Goal: Task Accomplishment & Management: Complete application form

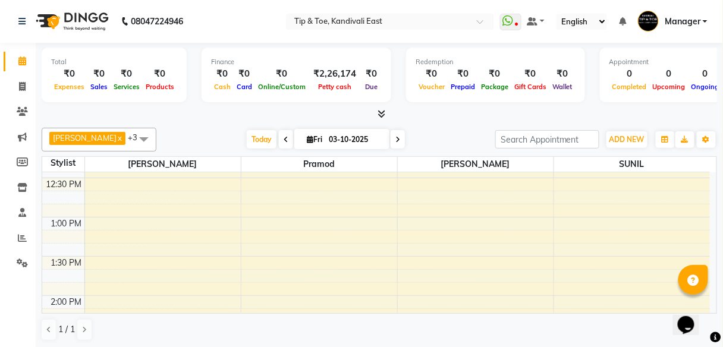
scroll to position [381, 0]
click at [257, 259] on div "8:00 AM 8:30 AM 9:00 AM 9:30 AM 10:00 AM 10:30 AM 11:00 AM 11:30 AM 12:00 PM 12…" at bounding box center [376, 302] width 668 height 1020
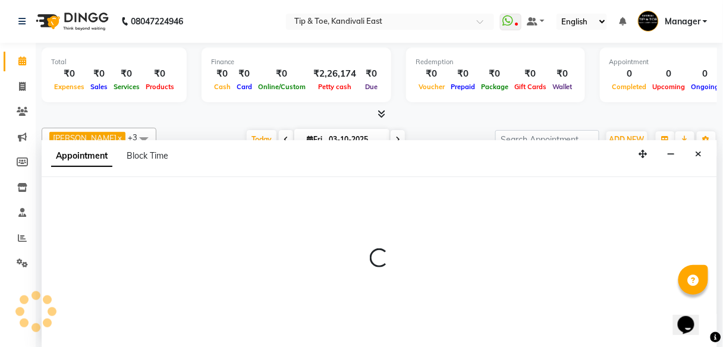
select select "70361"
select select "tentative"
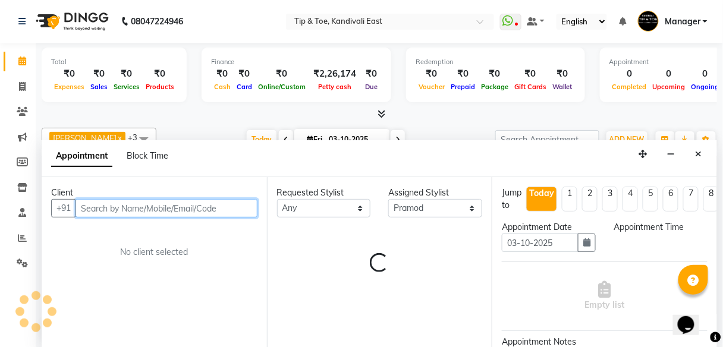
scroll to position [1, 0]
select select "840"
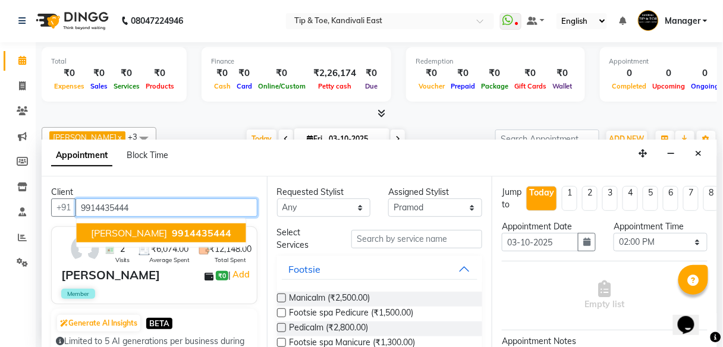
click at [172, 230] on span "9914435444" at bounding box center [201, 233] width 59 height 12
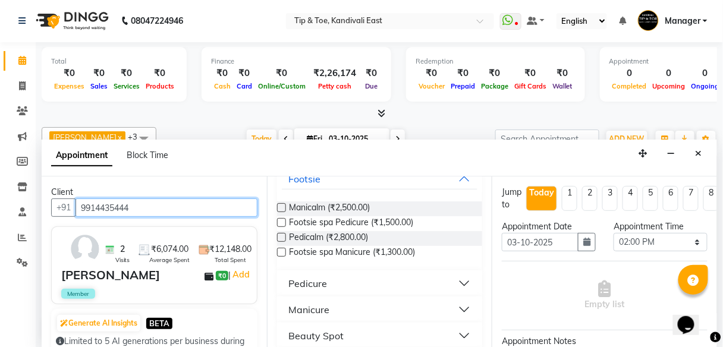
scroll to position [95, 0]
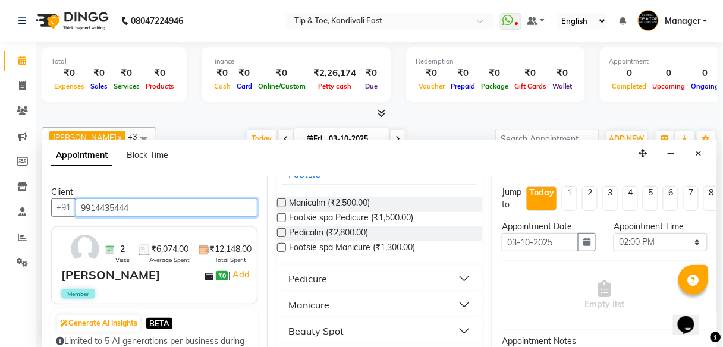
type input "9914435444"
click at [318, 276] on div "Pedicure" at bounding box center [308, 279] width 39 height 14
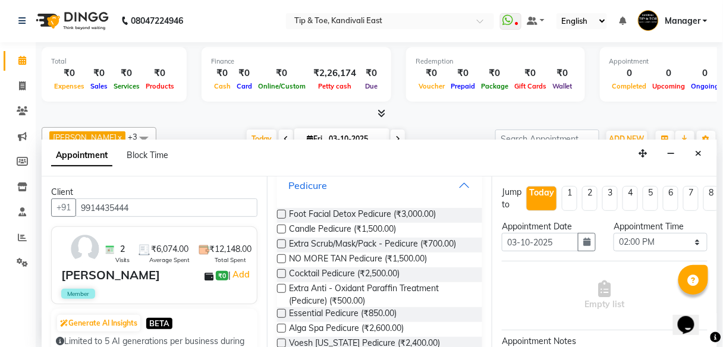
scroll to position [190, 0]
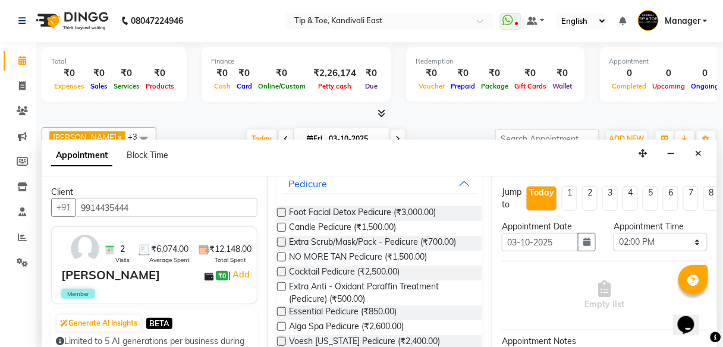
click at [279, 312] on label at bounding box center [281, 311] width 9 height 9
click at [279, 312] on input "checkbox" at bounding box center [281, 313] width 8 height 8
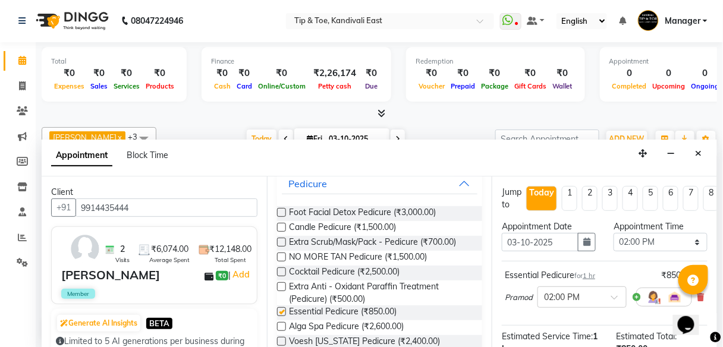
checkbox input "false"
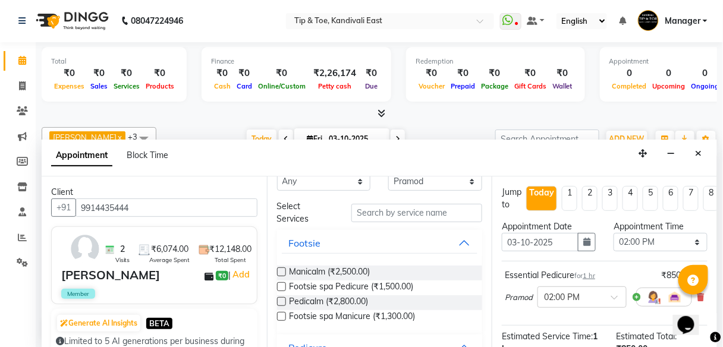
scroll to position [0, 0]
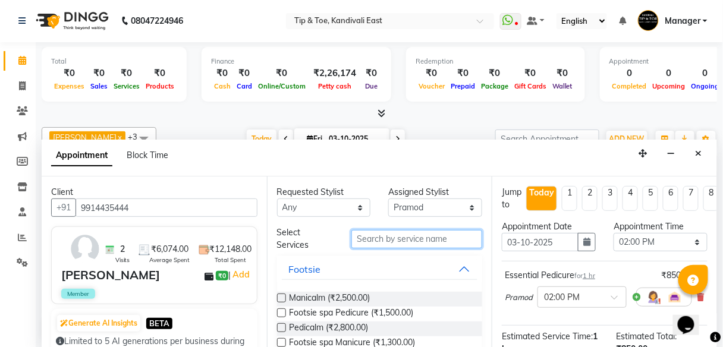
click at [427, 235] on input "text" at bounding box center [416, 239] width 131 height 18
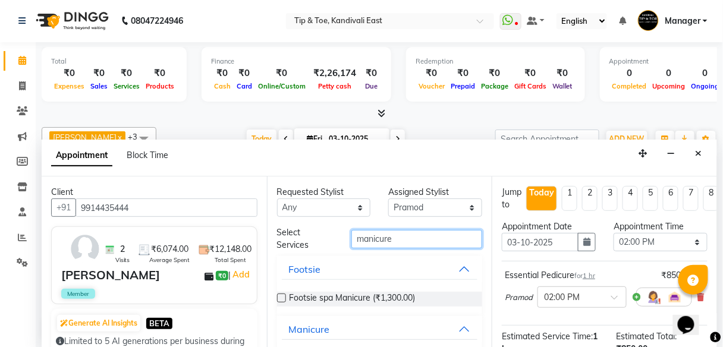
type input "manicure"
click at [279, 295] on label at bounding box center [281, 298] width 9 height 9
click at [279, 296] on input "checkbox" at bounding box center [281, 300] width 8 height 8
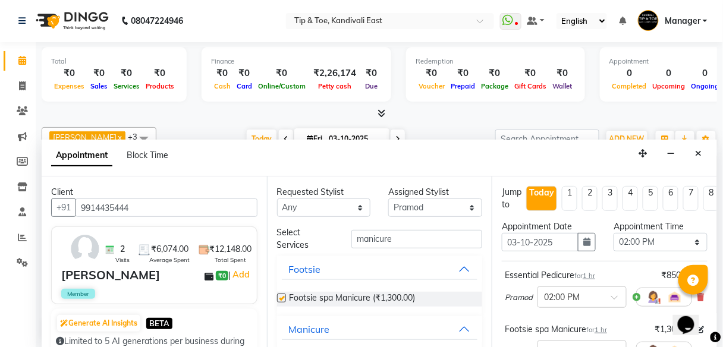
checkbox input "false"
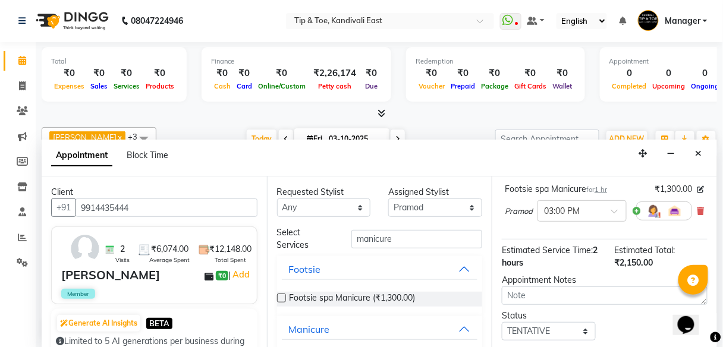
scroll to position [143, 0]
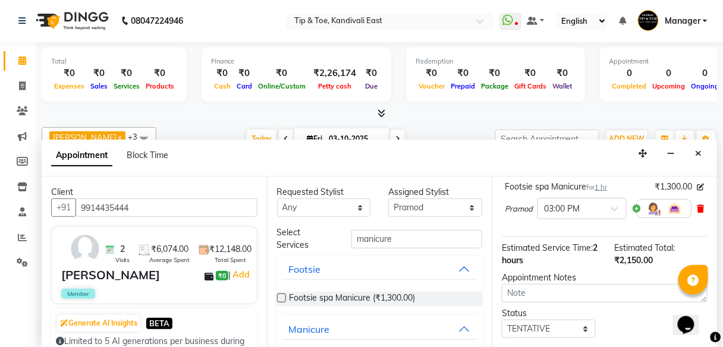
click at [702, 209] on icon at bounding box center [700, 209] width 7 height 8
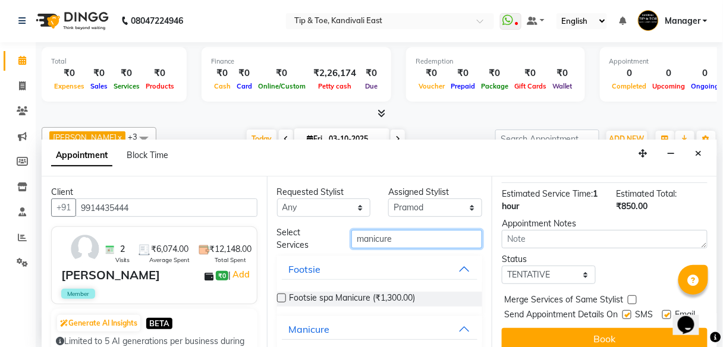
click at [353, 237] on input "manicure" at bounding box center [416, 239] width 131 height 18
type input "ess manicure"
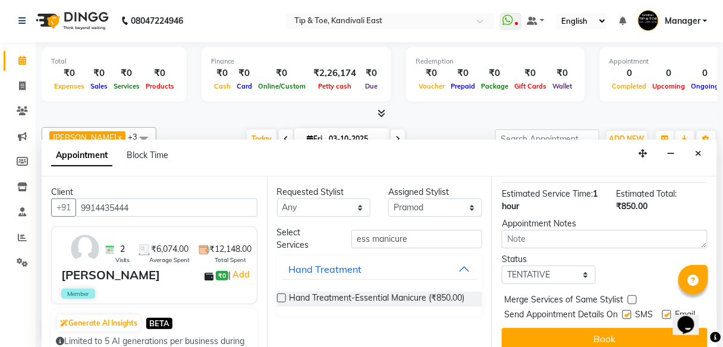
click at [282, 297] on label at bounding box center [281, 298] width 9 height 9
click at [282, 297] on input "checkbox" at bounding box center [281, 300] width 8 height 8
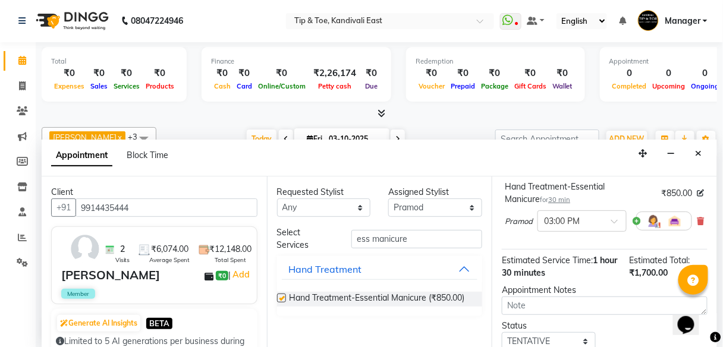
checkbox input "false"
click at [616, 223] on span at bounding box center [618, 225] width 15 height 12
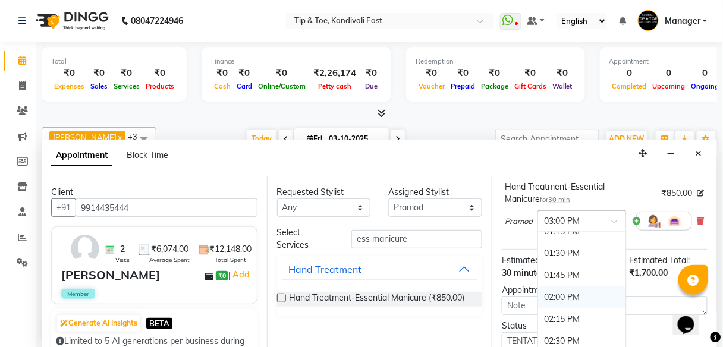
click at [562, 296] on div "02:00 PM" at bounding box center [582, 298] width 88 height 22
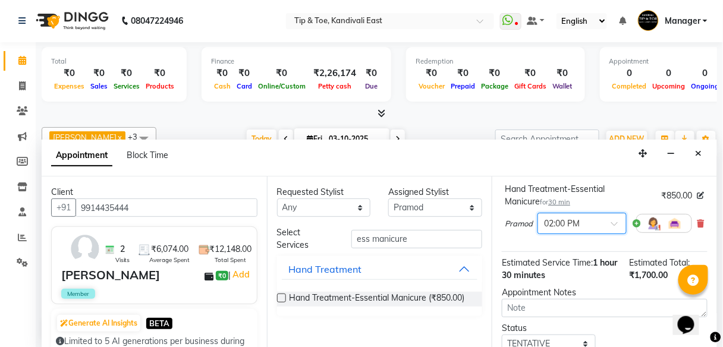
scroll to position [155, 0]
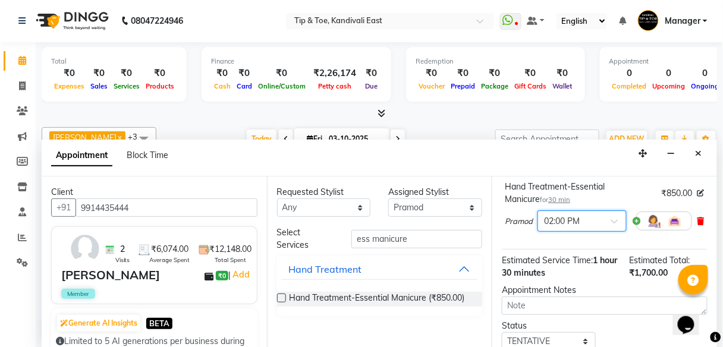
click at [701, 217] on icon at bounding box center [700, 221] width 7 height 8
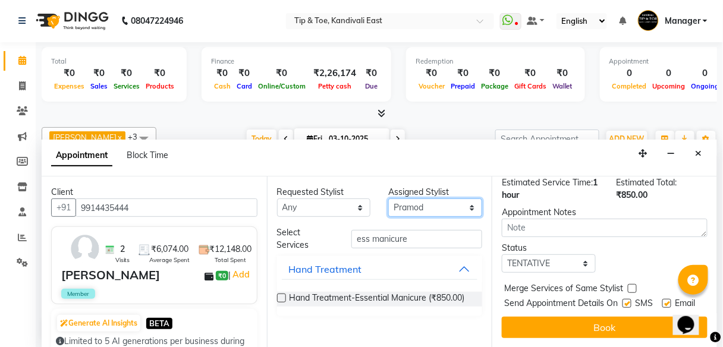
click at [472, 208] on select "Select [PERSON_NAME] [PERSON_NAME] [PERSON_NAME] [PERSON_NAME] MAMA [PERSON_NAM…" at bounding box center [435, 208] width 94 height 18
select select "70623"
click at [388, 199] on select "Select [PERSON_NAME] [PERSON_NAME] [PERSON_NAME] [PERSON_NAME] MAMA [PERSON_NAM…" at bounding box center [435, 208] width 94 height 18
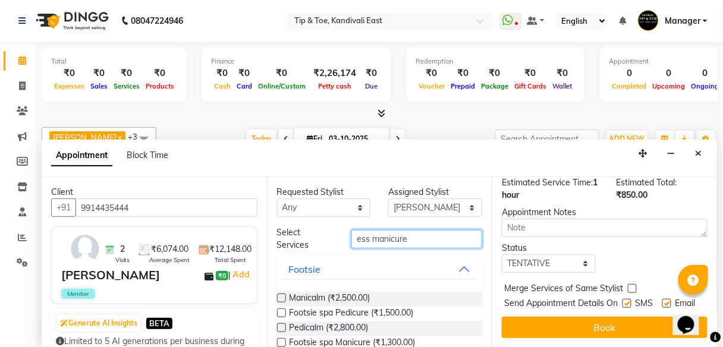
click at [430, 239] on input "ess manicure" at bounding box center [416, 239] width 131 height 18
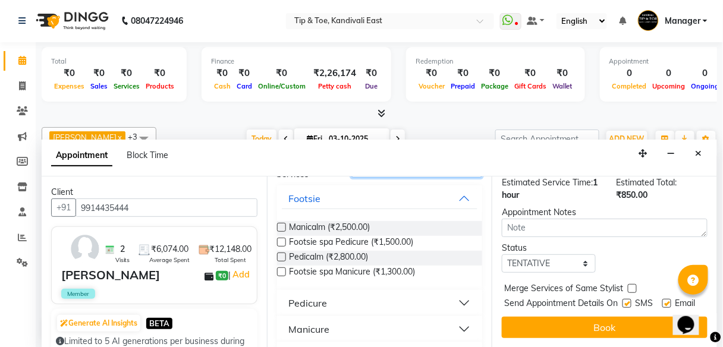
scroll to position [0, 0]
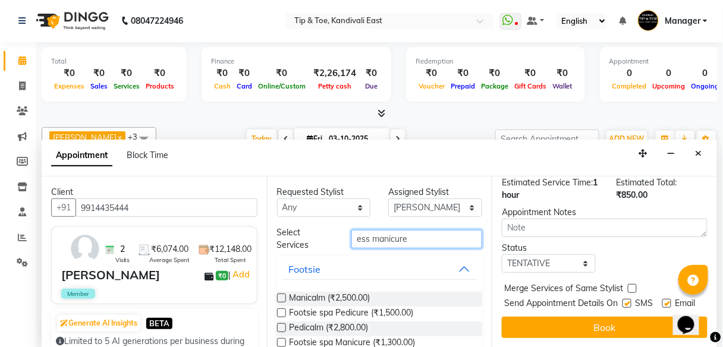
drag, startPoint x: 411, startPoint y: 239, endPoint x: 337, endPoint y: 240, distance: 73.7
click at [337, 240] on div "Select Services ess manicure" at bounding box center [380, 239] width 224 height 25
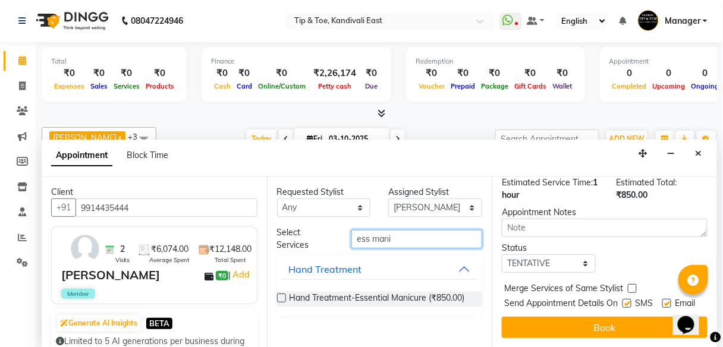
type input "ess mani"
click at [282, 297] on label at bounding box center [281, 298] width 9 height 9
click at [282, 297] on input "checkbox" at bounding box center [281, 300] width 8 height 8
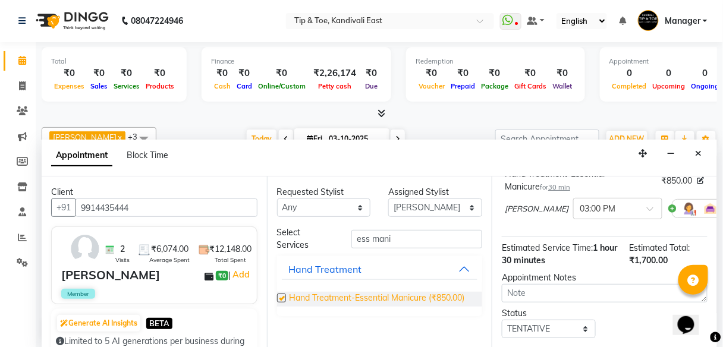
checkbox input "false"
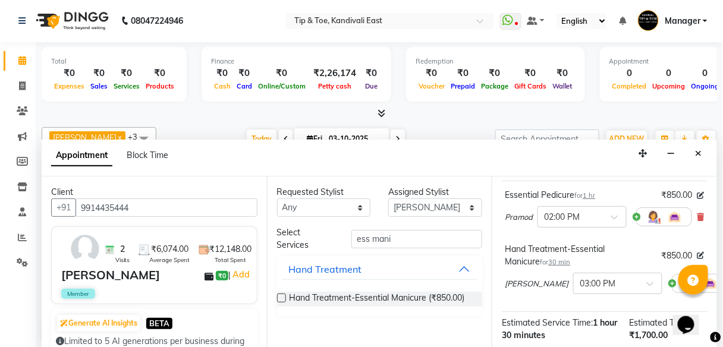
scroll to position [60, 0]
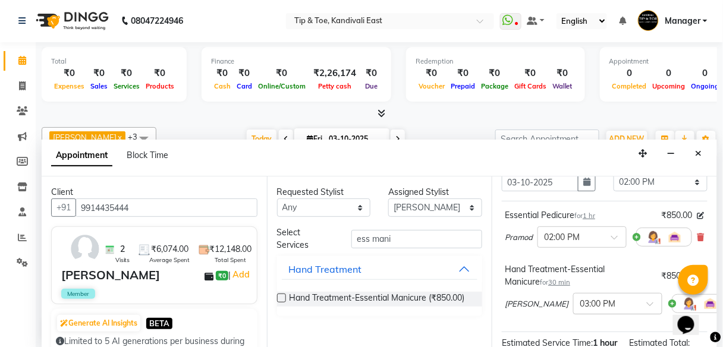
click at [647, 303] on span at bounding box center [654, 307] width 15 height 12
click at [585, 326] on div "02:00 PM" at bounding box center [618, 333] width 88 height 22
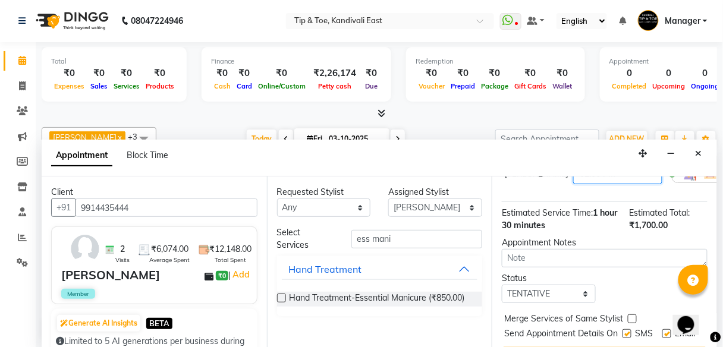
scroll to position [249, 0]
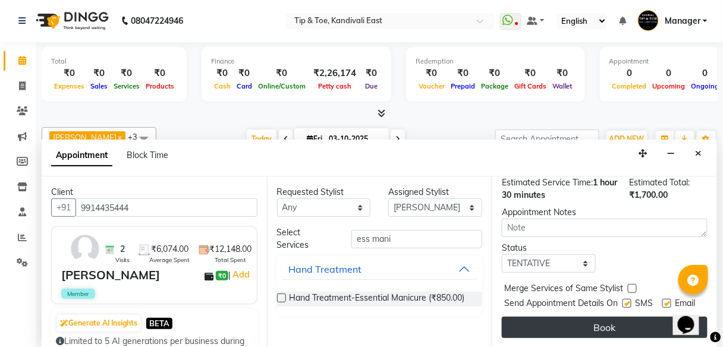
click at [583, 318] on button "Book" at bounding box center [605, 327] width 206 height 21
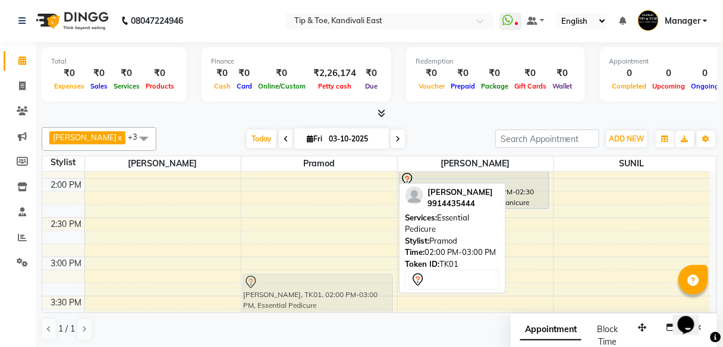
scroll to position [465, 0]
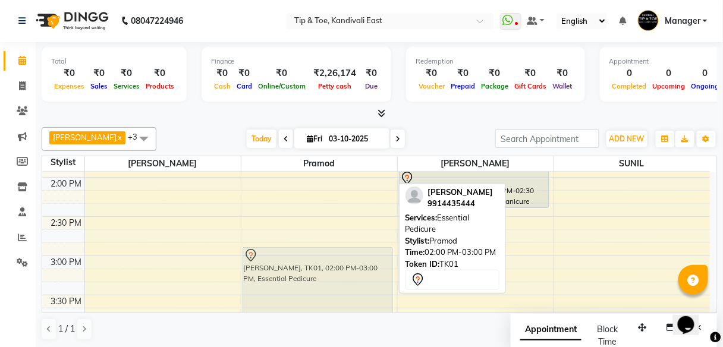
drag, startPoint x: 338, startPoint y: 269, endPoint x: 359, endPoint y: 260, distance: 22.9
click at [359, 260] on div "[PERSON_NAME], TK01, 02:00 PM-03:00 PM, Essential Pedicure [PERSON_NAME], TK01,…" at bounding box center [319, 217] width 156 height 1020
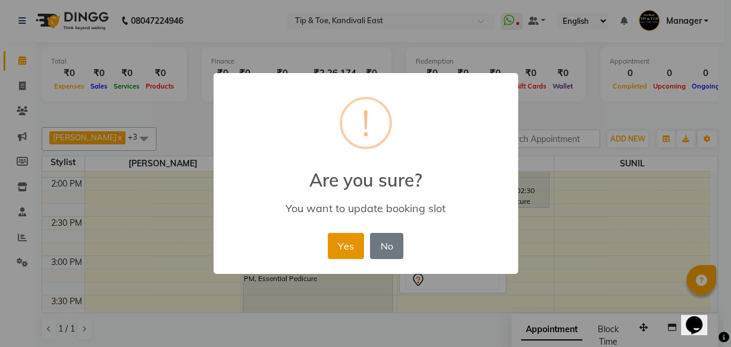
click at [350, 253] on button "Yes" at bounding box center [346, 246] width 36 height 26
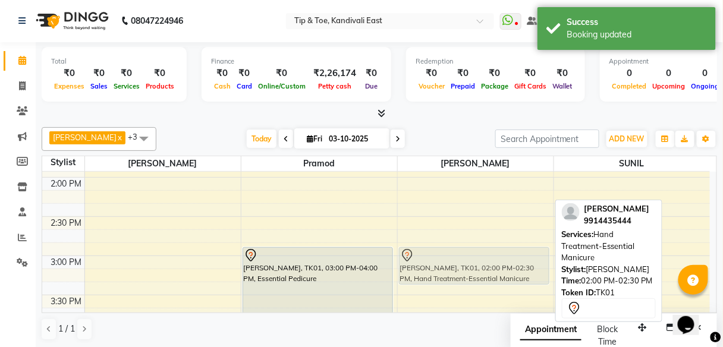
drag, startPoint x: 483, startPoint y: 181, endPoint x: 483, endPoint y: 257, distance: 76.1
click at [483, 257] on div "[PERSON_NAME], TK01, 02:00 PM-02:30 PM, Hand Treatment-Essential Manicure [PERS…" at bounding box center [476, 217] width 156 height 1020
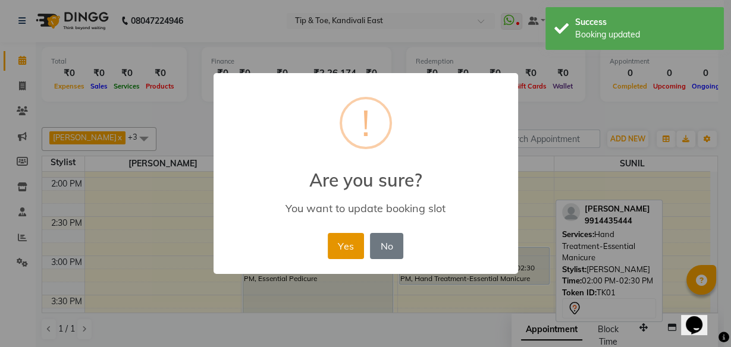
click at [343, 245] on button "Yes" at bounding box center [346, 246] width 36 height 26
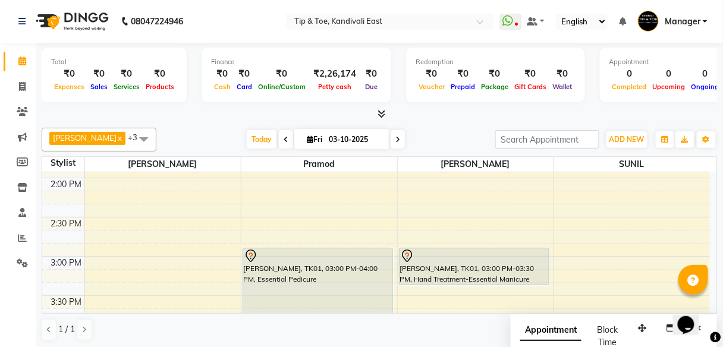
scroll to position [0, 0]
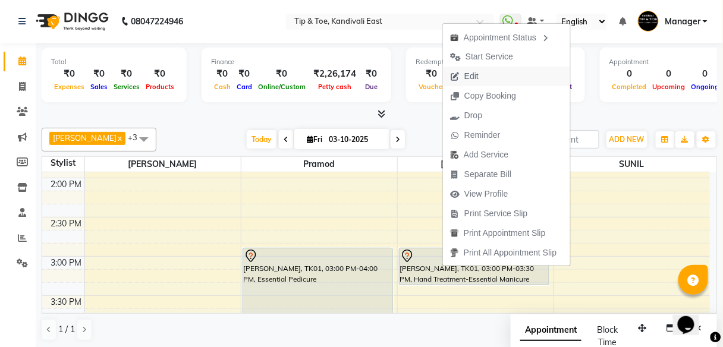
click at [476, 76] on span "Edit" at bounding box center [471, 76] width 14 height 12
select select "tentative"
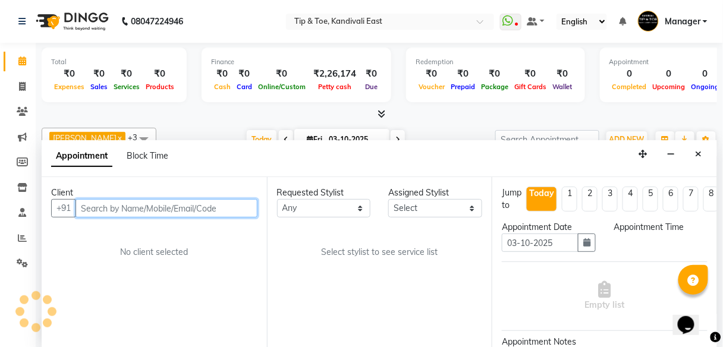
scroll to position [1, 0]
select select "70623"
select select "900"
select select "3941"
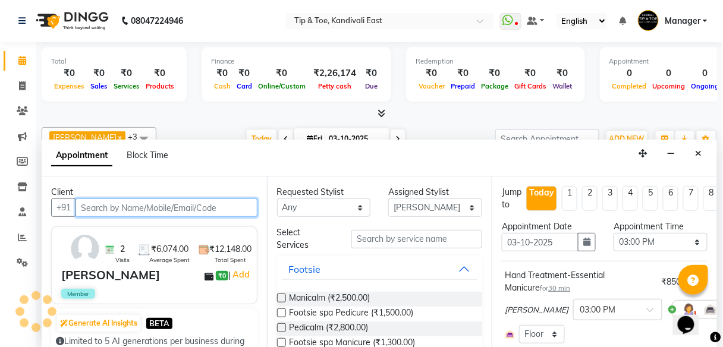
scroll to position [309, 0]
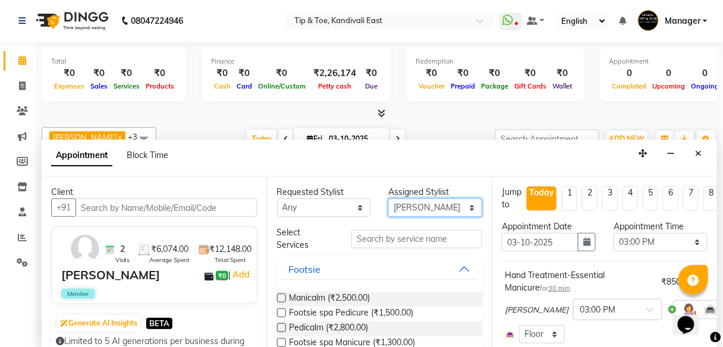
click at [463, 205] on select "Select [PERSON_NAME] [PERSON_NAME] [PERSON_NAME] [PERSON_NAME] MAMA [PERSON_NAM…" at bounding box center [435, 208] width 94 height 18
select select "85200"
click at [388, 199] on select "Select [PERSON_NAME] [PERSON_NAME] [PERSON_NAME] [PERSON_NAME] MAMA [PERSON_NAM…" at bounding box center [435, 208] width 94 height 18
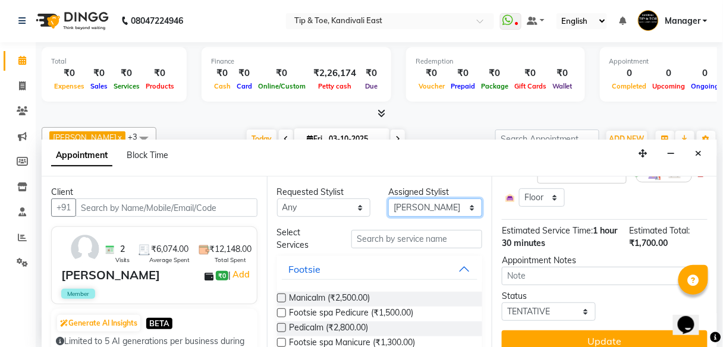
scroll to position [242, 0]
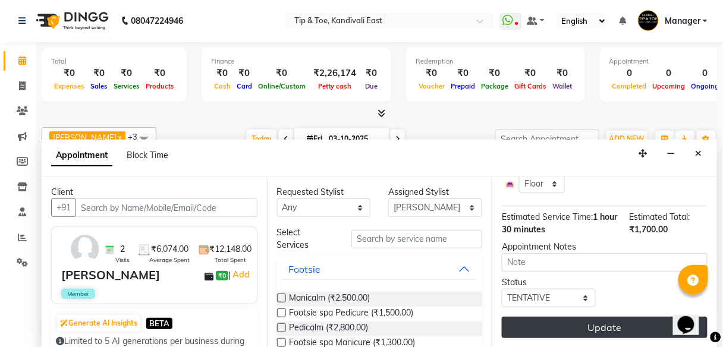
click at [571, 319] on button "Update" at bounding box center [605, 327] width 206 height 21
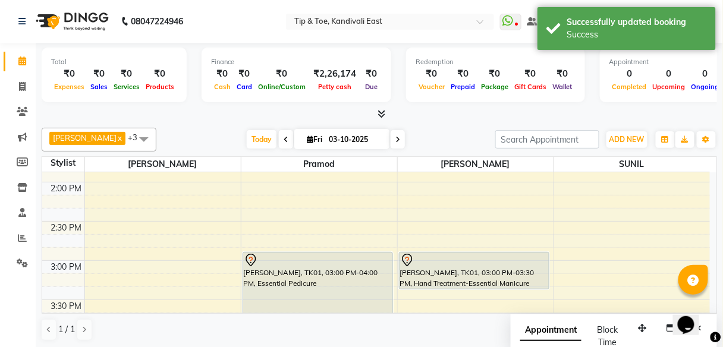
scroll to position [499, 0]
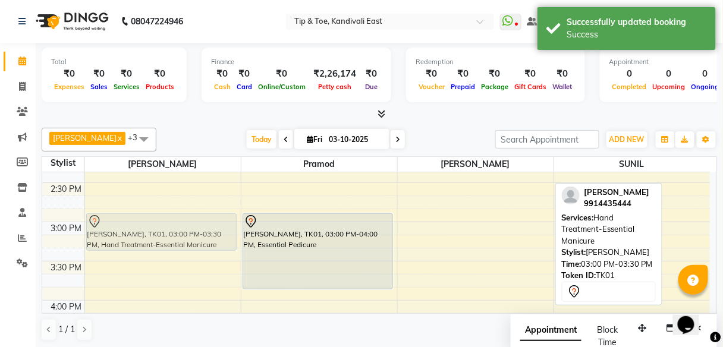
drag, startPoint x: 439, startPoint y: 231, endPoint x: 109, endPoint y: 230, distance: 330.6
click at [109, 230] on tr "[PERSON_NAME], TK01, 03:00 PM-03:30 PM, Hand Treatment-Essential Manicure [PERS…" at bounding box center [376, 183] width 668 height 1020
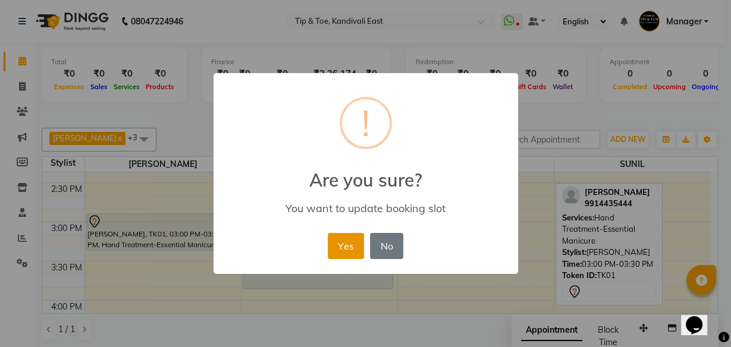
click at [355, 250] on button "Yes" at bounding box center [346, 246] width 36 height 26
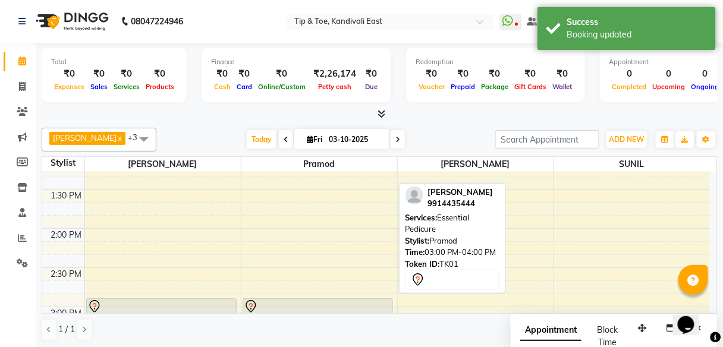
scroll to position [404, 0]
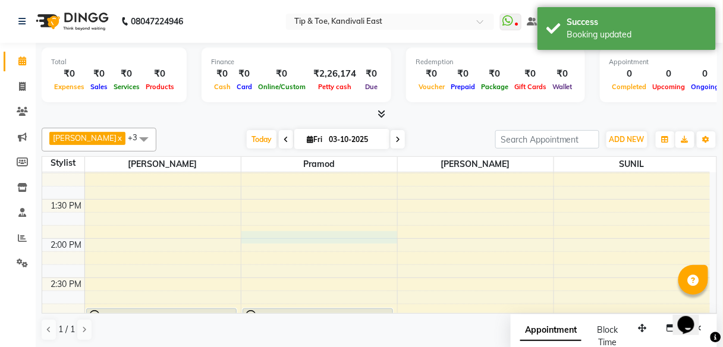
click at [289, 235] on div "8:00 AM 8:30 AM 9:00 AM 9:30 AM 10:00 AM 10:30 AM 11:00 AM 11:30 AM 12:00 PM 12…" at bounding box center [376, 278] width 668 height 1020
select select "70361"
select select "840"
select select "tentative"
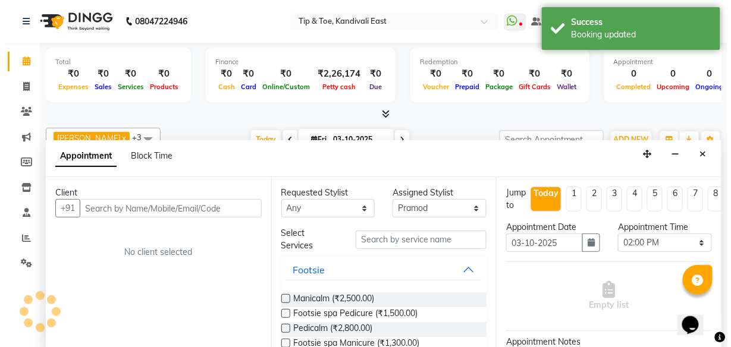
scroll to position [1, 0]
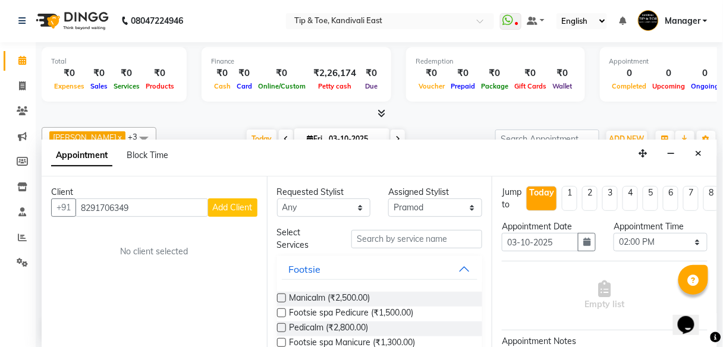
type input "8291706349"
click at [237, 208] on span "Add Client" at bounding box center [233, 207] width 40 height 11
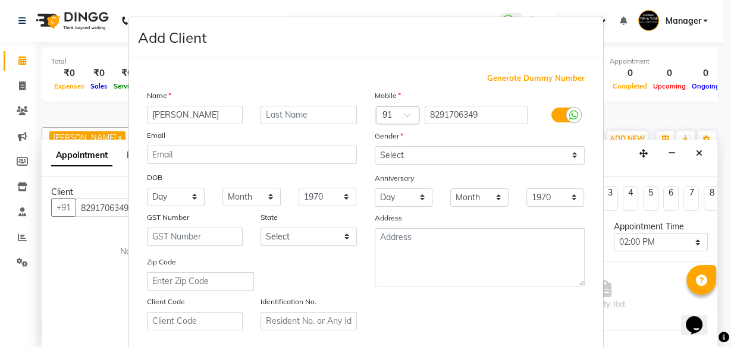
type input "[PERSON_NAME]"
click at [272, 112] on input "text" at bounding box center [308, 115] width 96 height 18
type input "D"
type input "Sonavia"
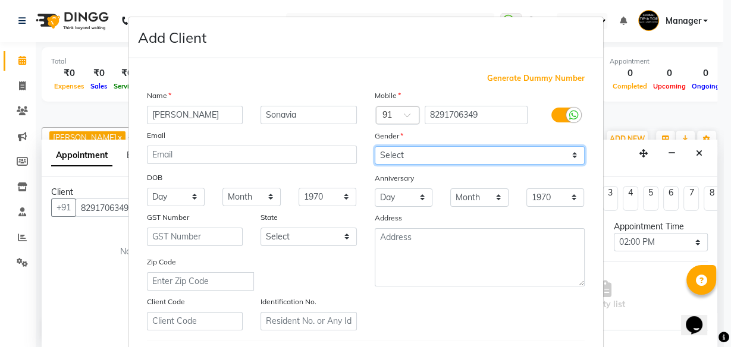
click at [450, 158] on select "Select [DEMOGRAPHIC_DATA] [DEMOGRAPHIC_DATA] Other Prefer Not To Say" at bounding box center [480, 155] width 210 height 18
select select "[DEMOGRAPHIC_DATA]"
click at [375, 146] on select "Select [DEMOGRAPHIC_DATA] [DEMOGRAPHIC_DATA] Other Prefer Not To Say" at bounding box center [480, 155] width 210 height 18
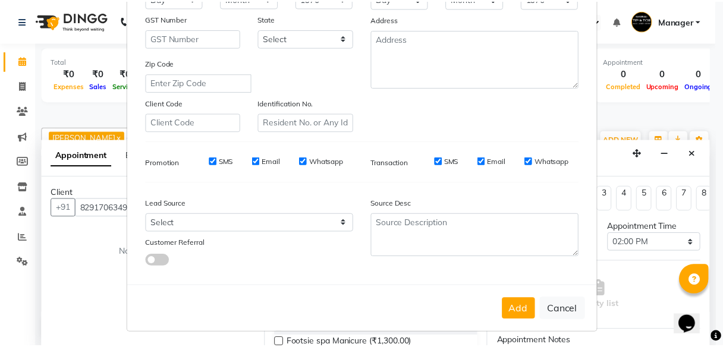
scroll to position [199, 0]
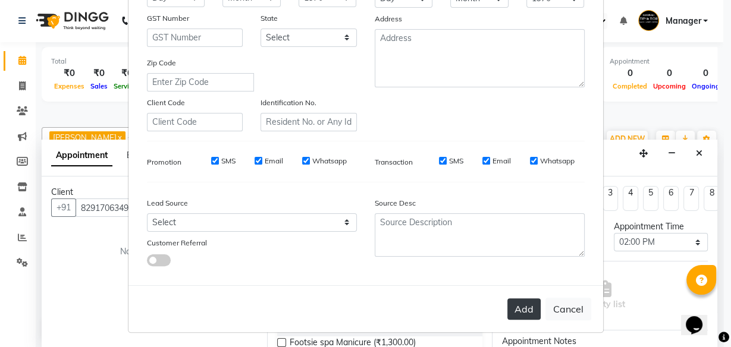
click at [516, 303] on button "Add" at bounding box center [523, 308] width 33 height 21
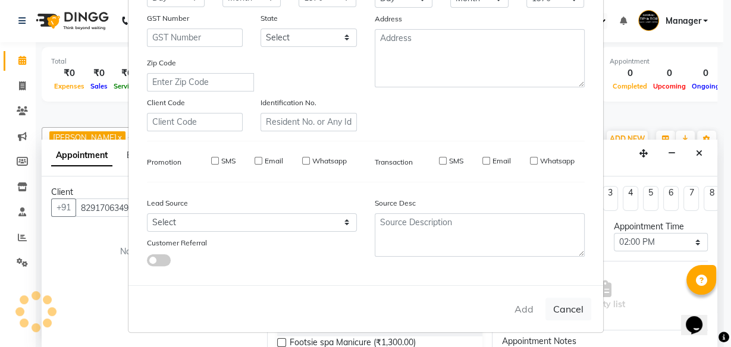
select select
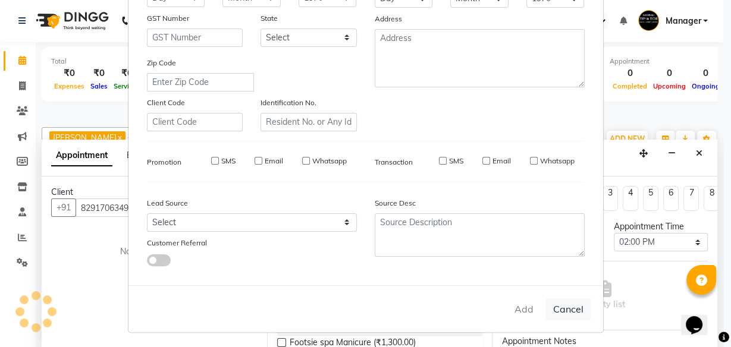
select select
checkbox input "false"
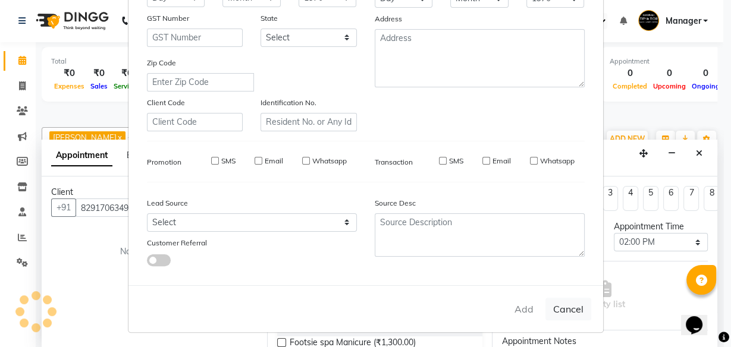
checkbox input "false"
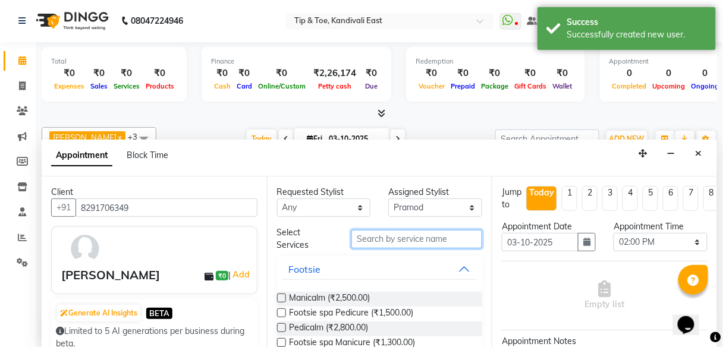
click at [417, 241] on input "text" at bounding box center [416, 239] width 131 height 18
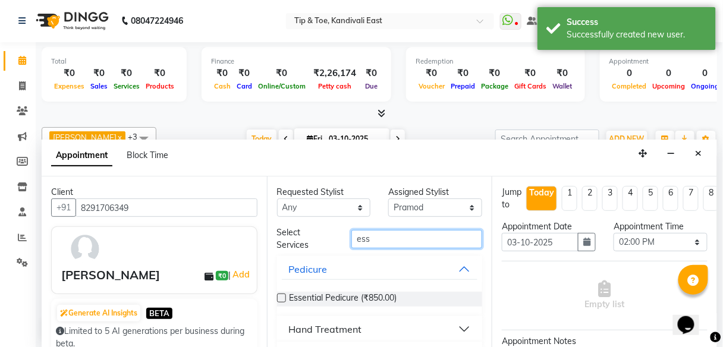
type input "ess"
click at [282, 298] on label at bounding box center [281, 298] width 9 height 9
click at [282, 298] on input "checkbox" at bounding box center [281, 300] width 8 height 8
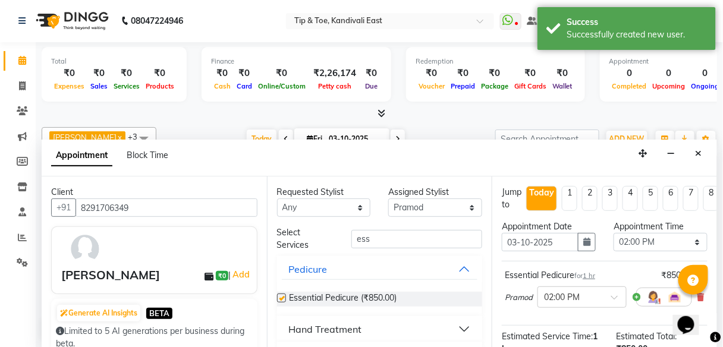
checkbox input "false"
click at [466, 206] on select "Select [PERSON_NAME] [PERSON_NAME] [PERSON_NAME] [PERSON_NAME] MAMA [PERSON_NAM…" at bounding box center [435, 208] width 94 height 18
select select "70623"
click at [388, 199] on select "Select [PERSON_NAME] [PERSON_NAME] [PERSON_NAME] [PERSON_NAME] MAMA [PERSON_NAM…" at bounding box center [435, 208] width 94 height 18
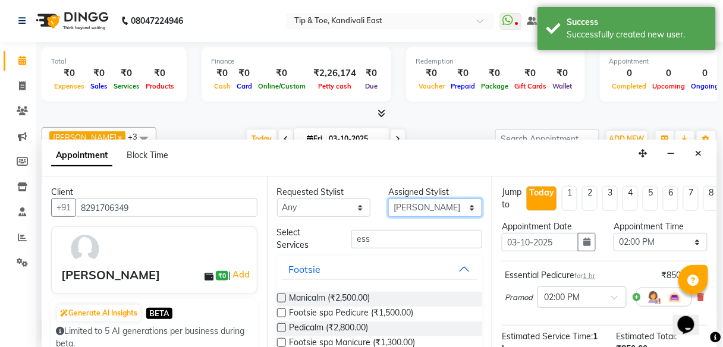
click at [465, 208] on select "Select [PERSON_NAME] [PERSON_NAME] [PERSON_NAME] [PERSON_NAME] MAMA [PERSON_NAM…" at bounding box center [435, 208] width 94 height 18
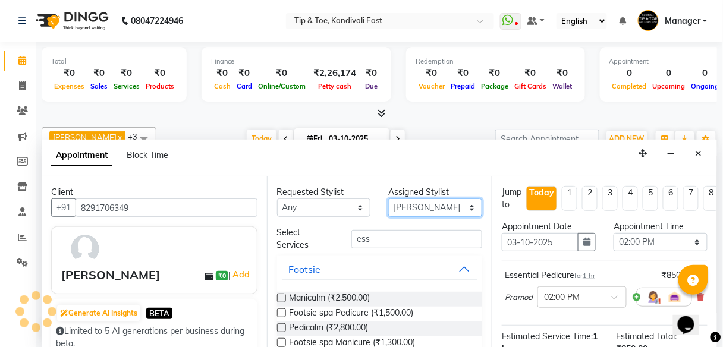
click at [388, 199] on select "Select [PERSON_NAME] [PERSON_NAME] [PERSON_NAME] [PERSON_NAME] MAMA [PERSON_NAM…" at bounding box center [435, 208] width 94 height 18
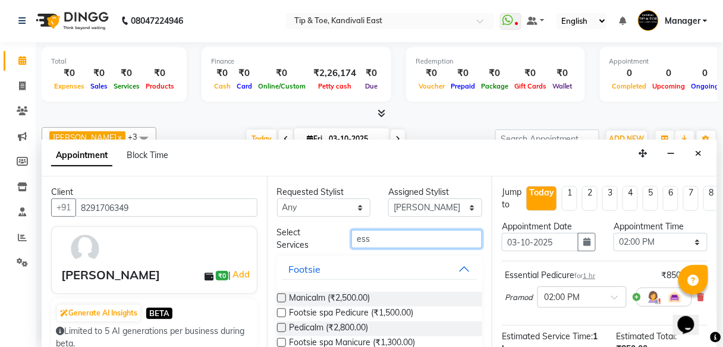
click at [379, 241] on input "ess" at bounding box center [416, 239] width 131 height 18
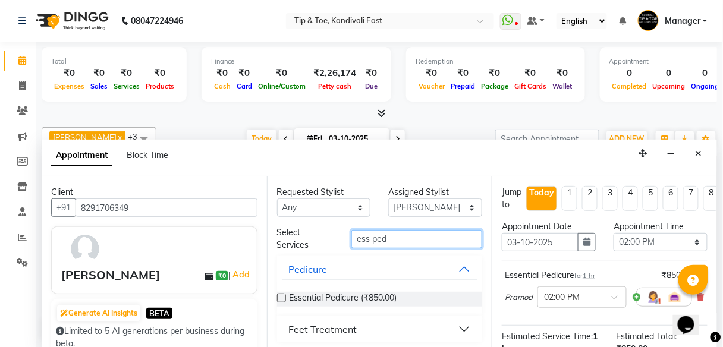
type input "ess ped"
click at [283, 297] on label at bounding box center [281, 298] width 9 height 9
click at [283, 297] on input "checkbox" at bounding box center [281, 300] width 8 height 8
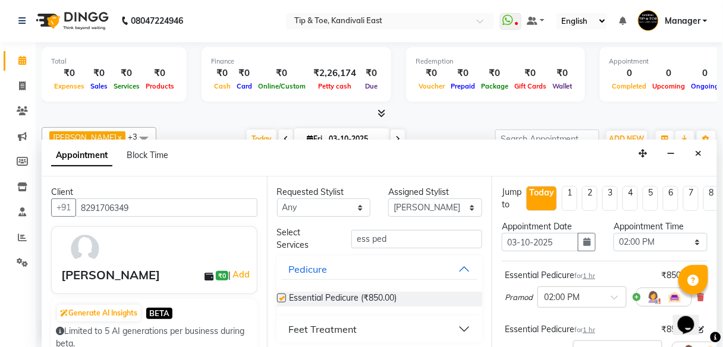
checkbox input "false"
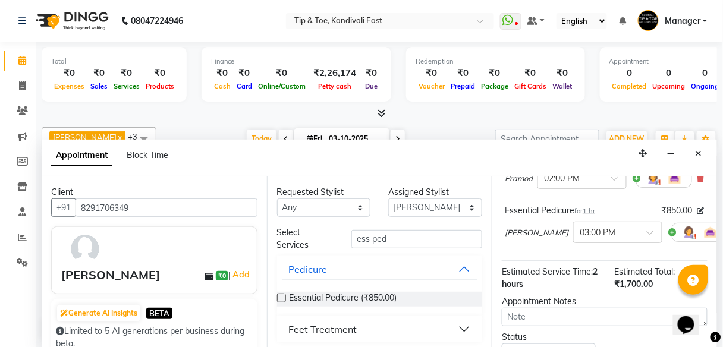
scroll to position [143, 0]
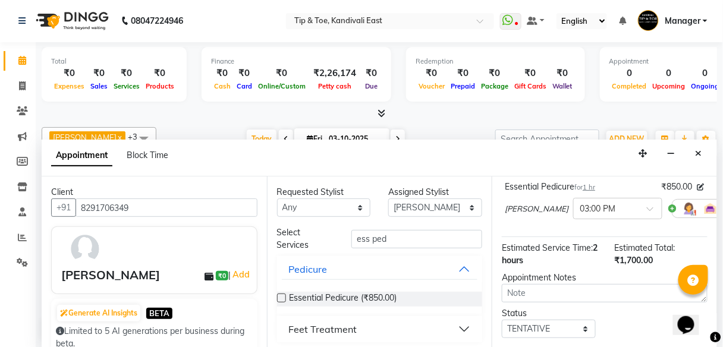
click at [722, 207] on icon at bounding box center [736, 209] width 7 height 8
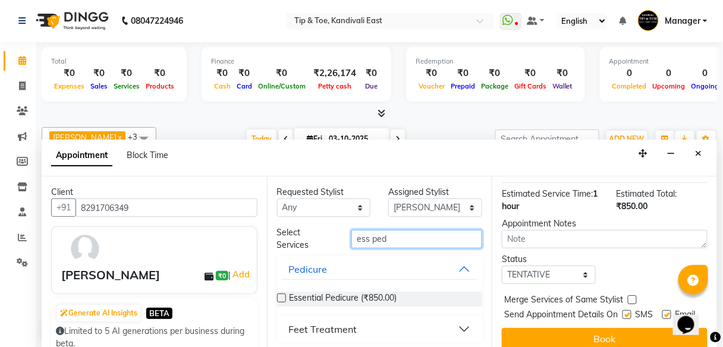
click at [397, 237] on input "ess ped" at bounding box center [416, 239] width 131 height 18
type input "ess mani"
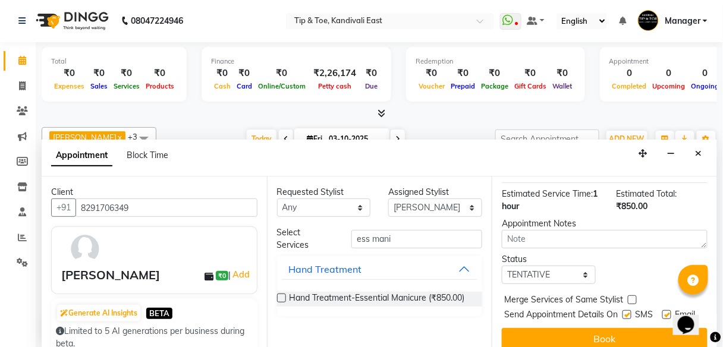
click at [279, 297] on label at bounding box center [281, 298] width 9 height 9
click at [279, 297] on input "checkbox" at bounding box center [281, 300] width 8 height 8
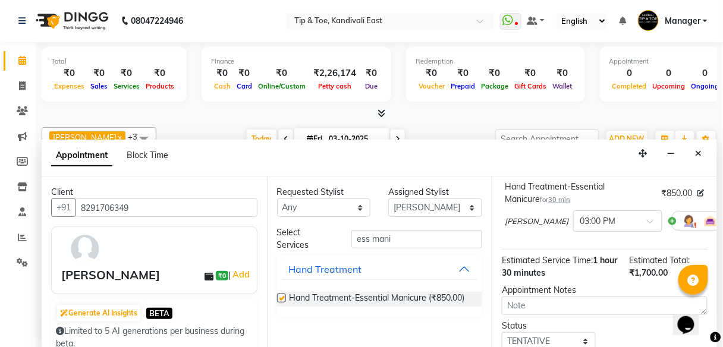
checkbox input "false"
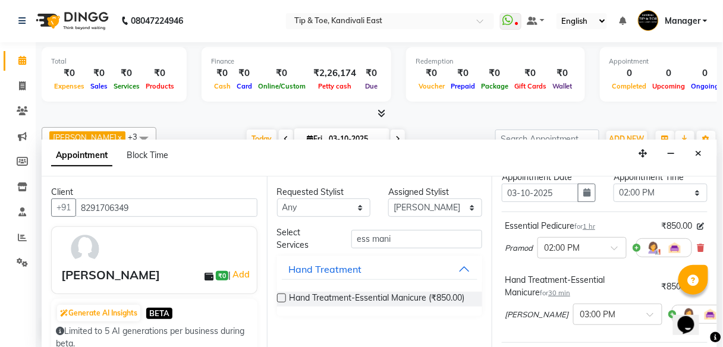
scroll to position [46, 0]
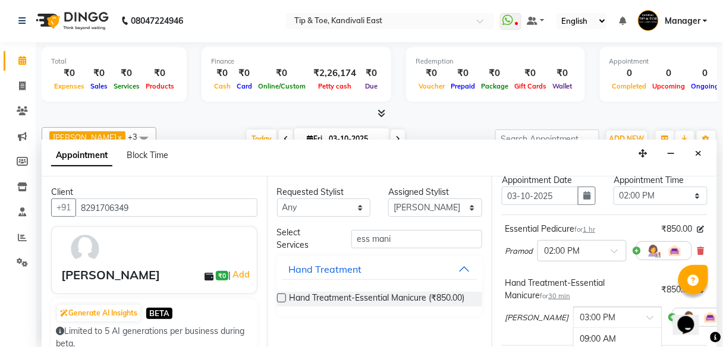
click at [647, 319] on span at bounding box center [654, 321] width 15 height 12
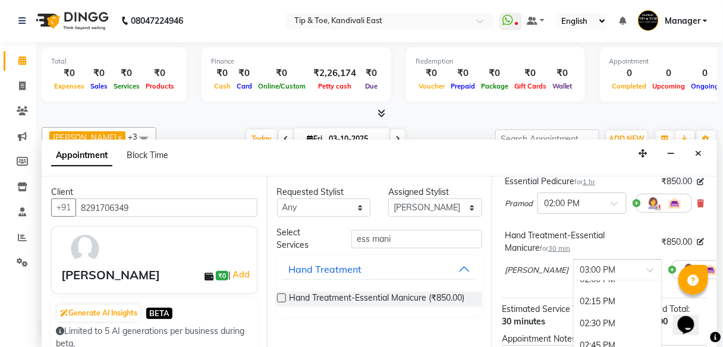
scroll to position [433, 0]
click at [586, 298] on div "02:00 PM" at bounding box center [618, 299] width 88 height 22
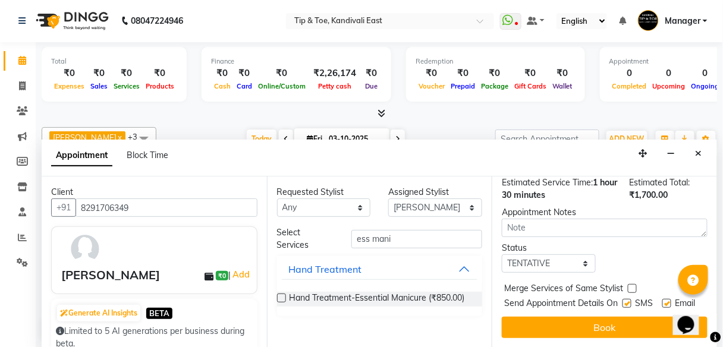
scroll to position [249, 0]
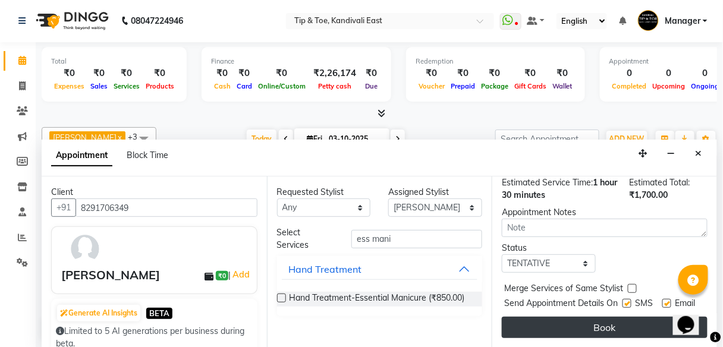
click at [612, 323] on button "Book" at bounding box center [605, 327] width 206 height 21
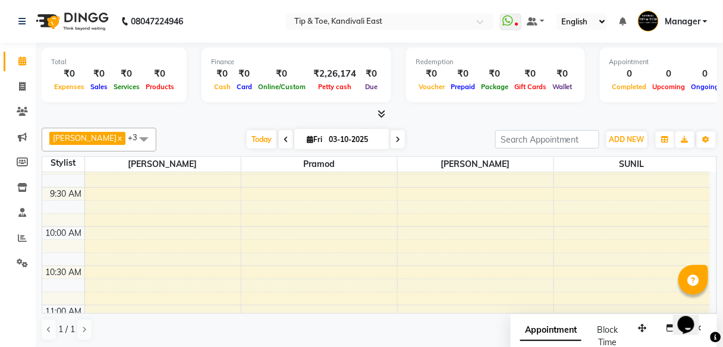
scroll to position [71, 0]
